Goal: Information Seeking & Learning: Learn about a topic

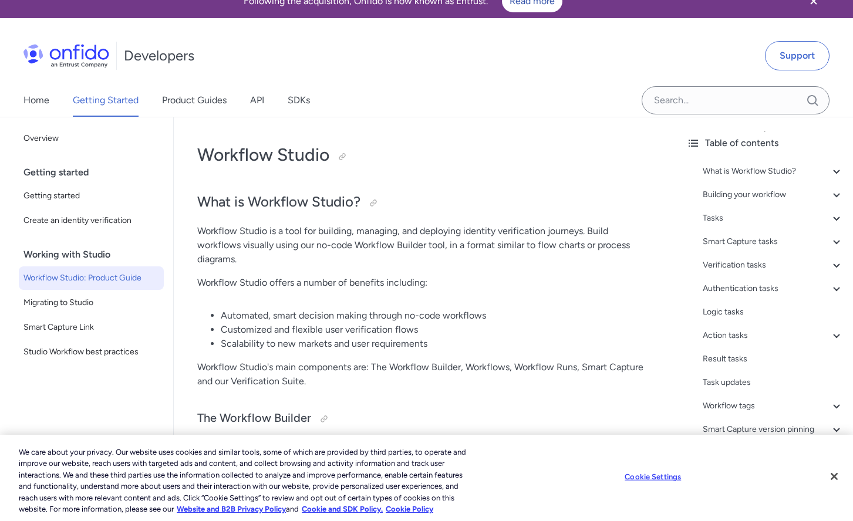
scroll to position [22, 0]
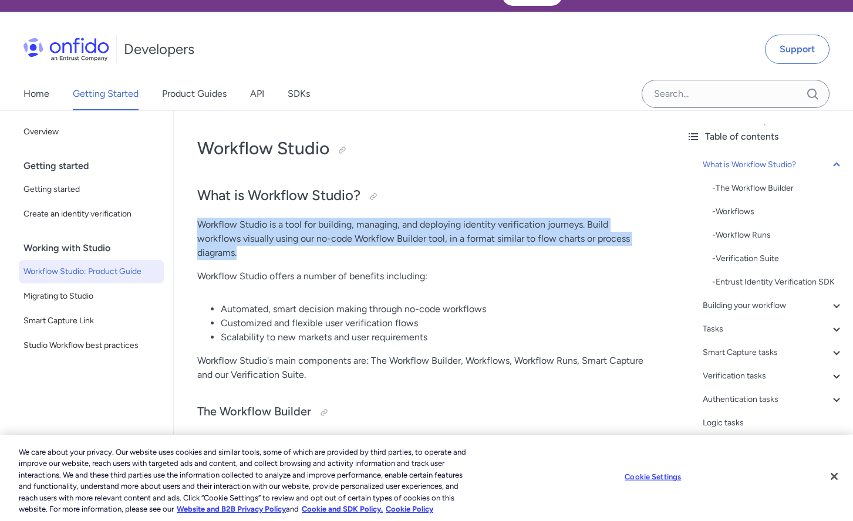
drag, startPoint x: 200, startPoint y: 223, endPoint x: 253, endPoint y: 258, distance: 64.0
click at [253, 258] on p "Workflow Studio is a tool for building, managing, and deploying identity verifi…" at bounding box center [425, 239] width 456 height 42
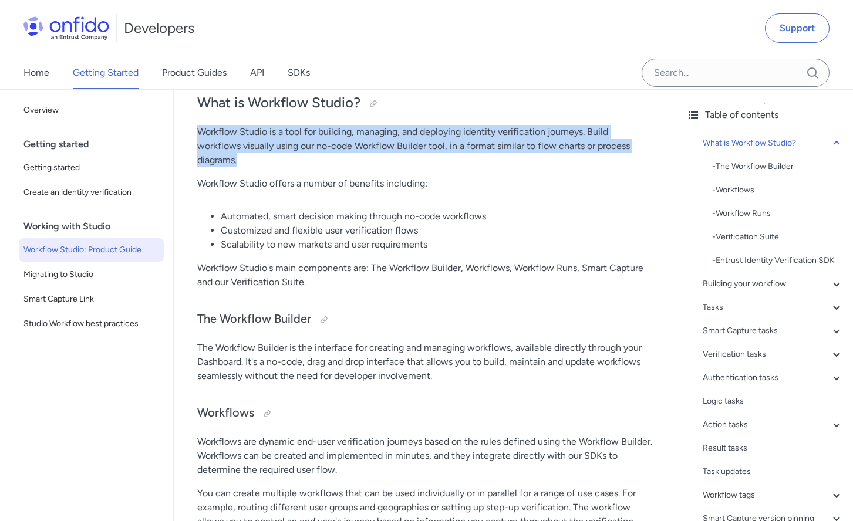
scroll to position [116, 0]
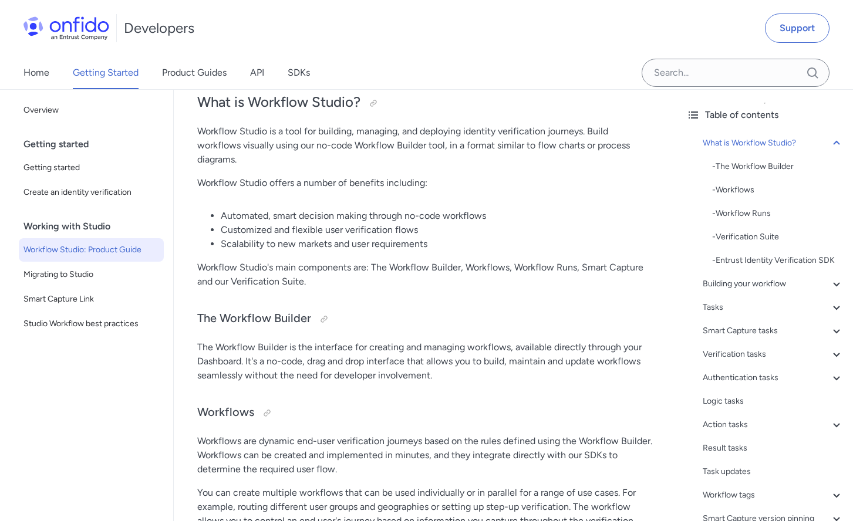
click at [294, 279] on p "Workflow Studio's main components are: The Workflow Builder, Workflows, Workflo…" at bounding box center [425, 275] width 456 height 28
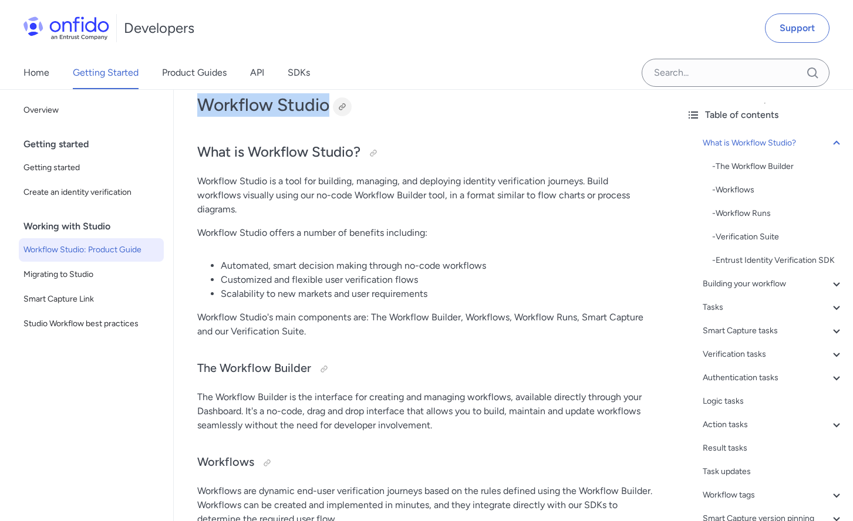
drag, startPoint x: 224, startPoint y: 101, endPoint x: 336, endPoint y: 101, distance: 112.7
click at [336, 101] on h1 "Workflow Studio" at bounding box center [425, 104] width 456 height 23
copy h1 "Workflow Studio"
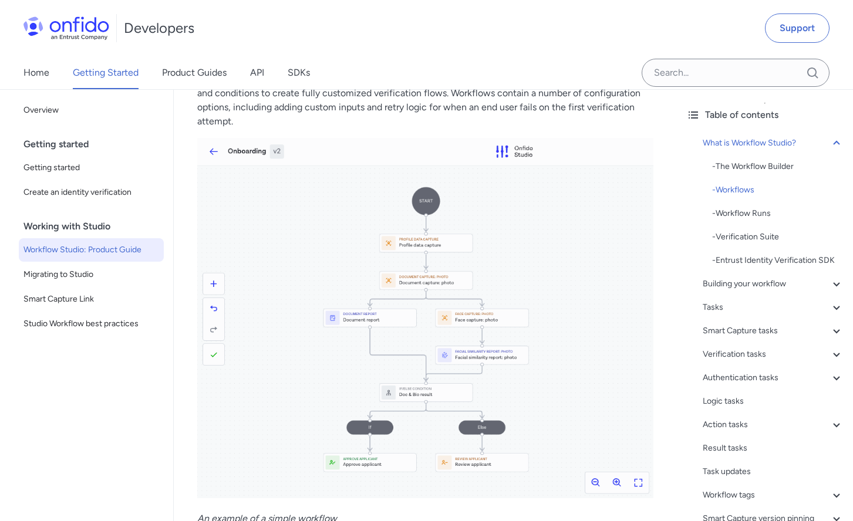
scroll to position [598, 0]
click at [353, 358] on img at bounding box center [425, 316] width 456 height 360
click at [390, 365] on img at bounding box center [425, 316] width 456 height 360
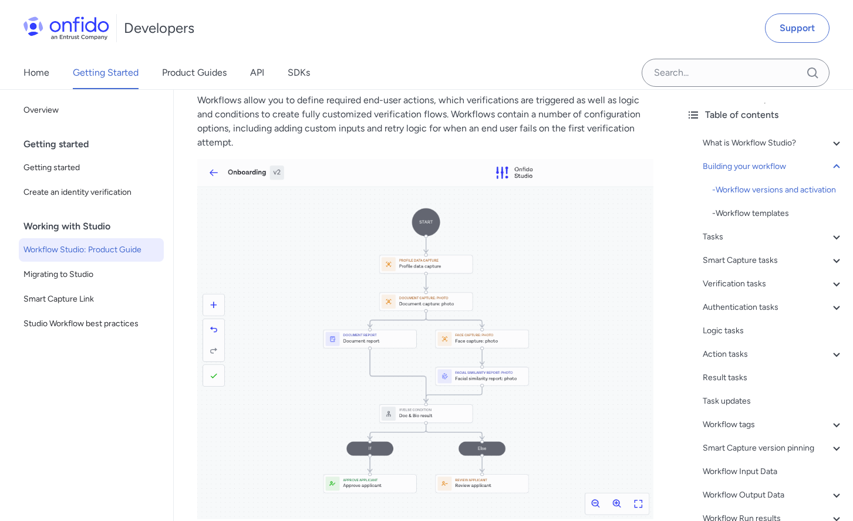
scroll to position [325, 0]
